Goal: Information Seeking & Learning: Learn about a topic

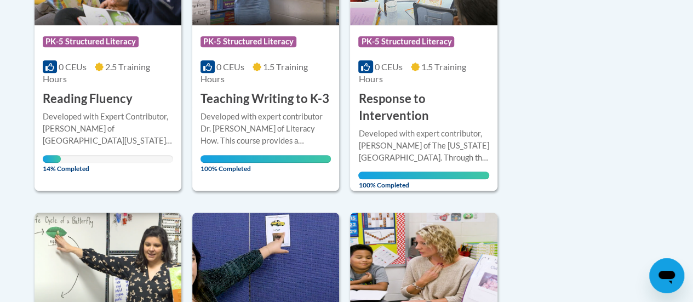
scroll to position [375, 0]
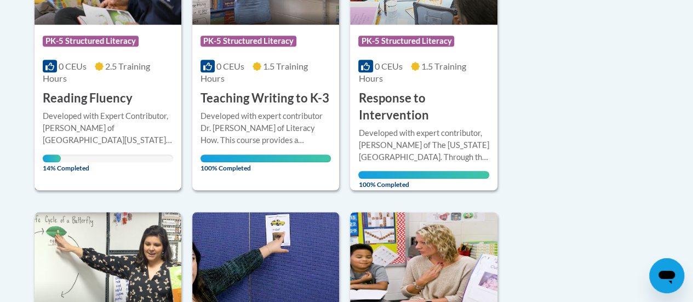
click at [90, 101] on h3 "Reading Fluency" at bounding box center [88, 98] width 90 height 17
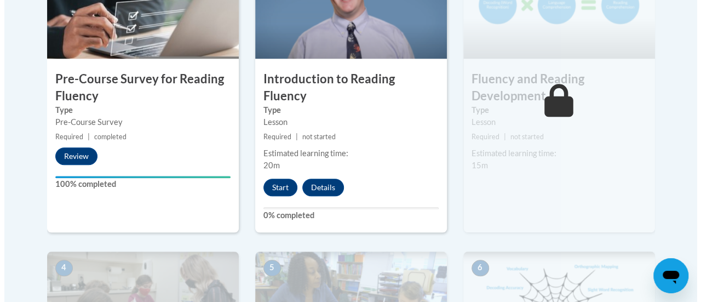
scroll to position [426, 0]
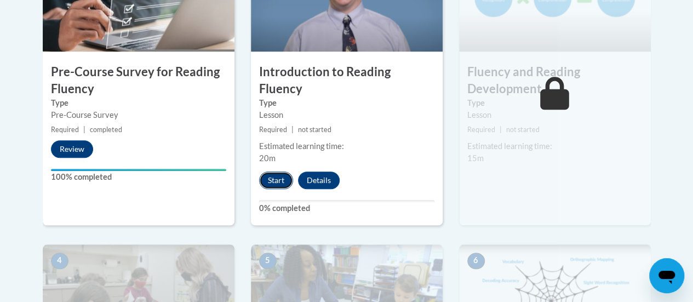
click at [273, 171] on button "Start" at bounding box center [276, 180] width 34 height 18
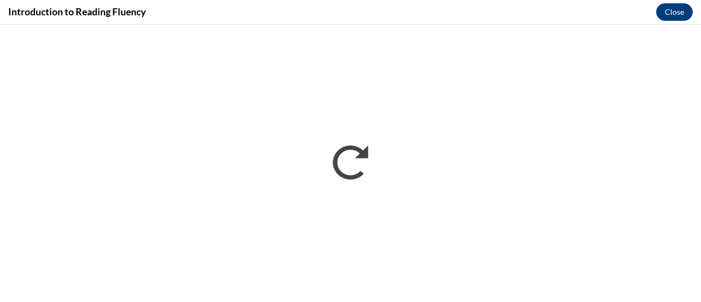
scroll to position [0, 0]
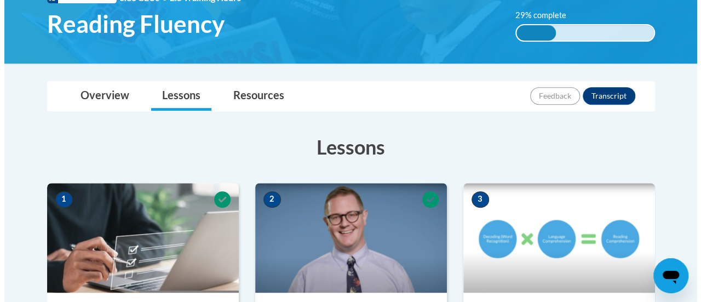
scroll to position [394, 0]
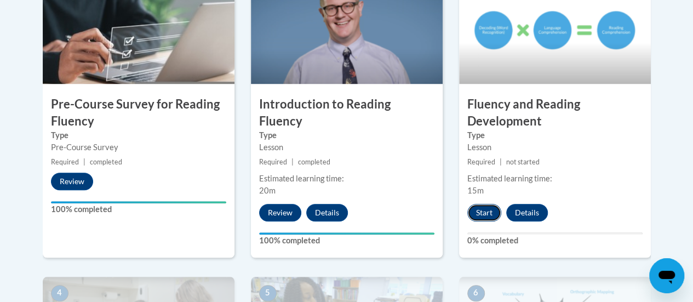
click at [482, 214] on button "Start" at bounding box center [484, 213] width 34 height 18
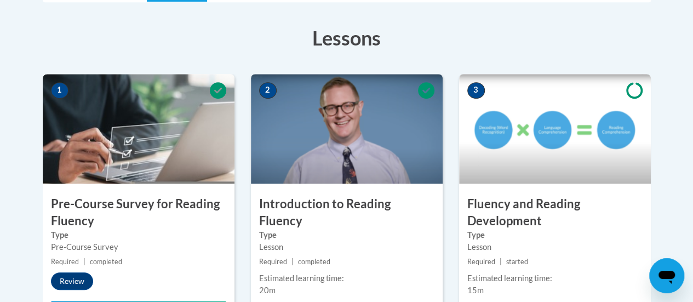
scroll to position [295, 0]
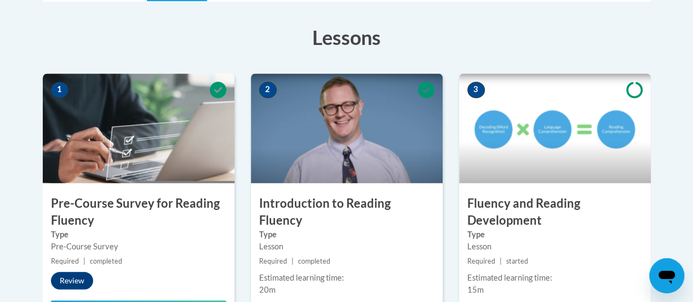
click at [507, 219] on h3 "Fluency and Reading Development" at bounding box center [555, 212] width 192 height 34
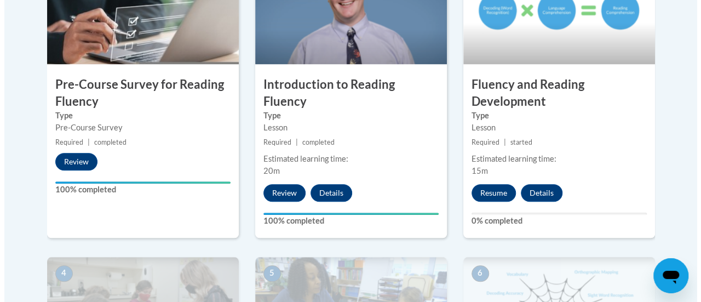
scroll to position [415, 0]
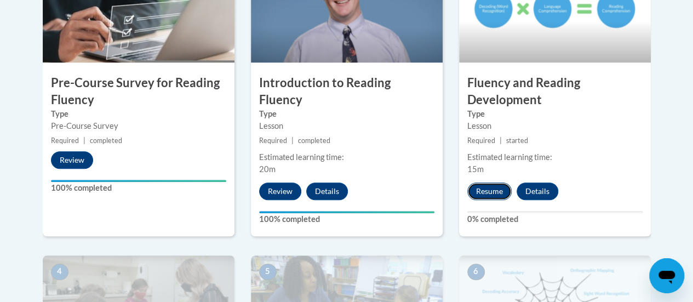
click at [488, 192] on button "Resume" at bounding box center [489, 191] width 44 height 18
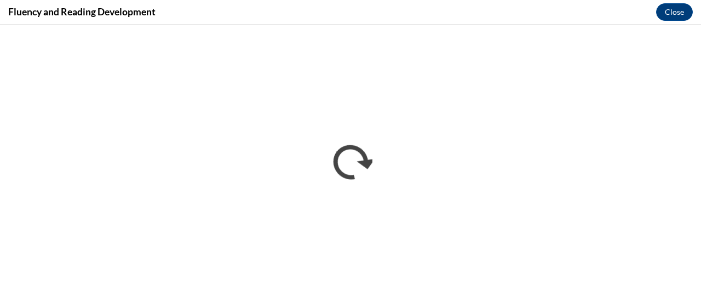
scroll to position [0, 0]
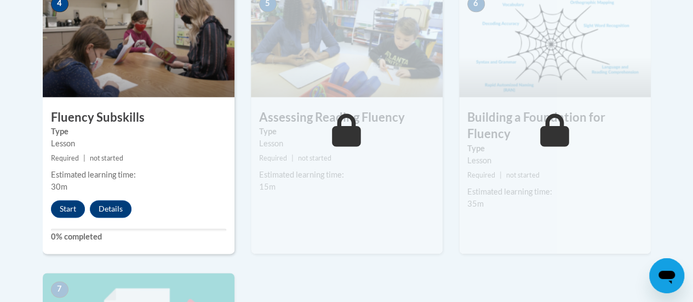
scroll to position [683, 0]
